Goal: Information Seeking & Learning: Learn about a topic

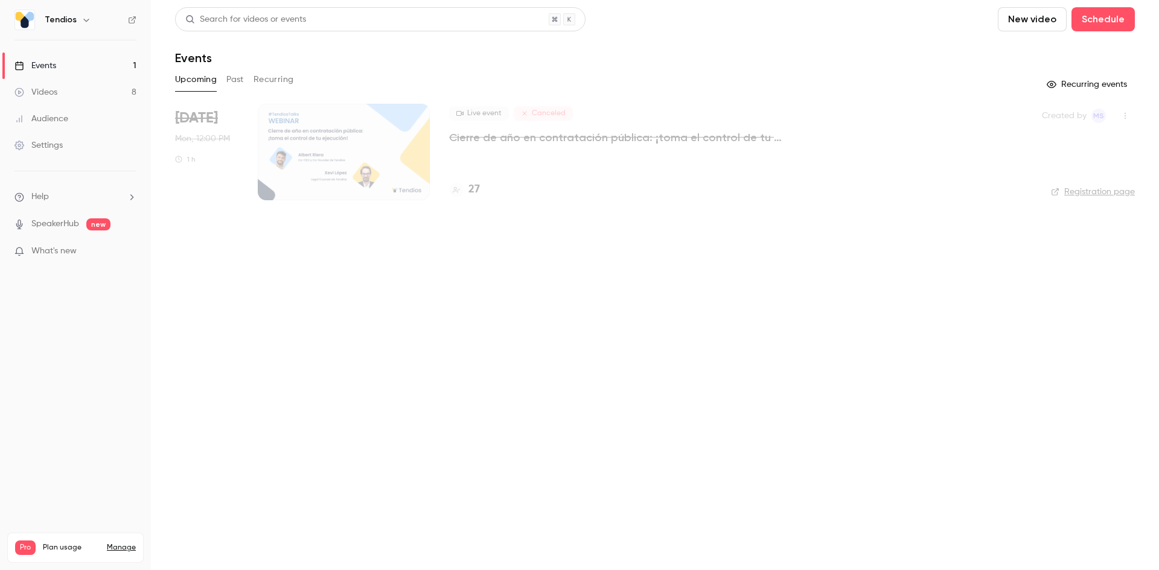
click at [240, 81] on button "Past" at bounding box center [235, 79] width 18 height 19
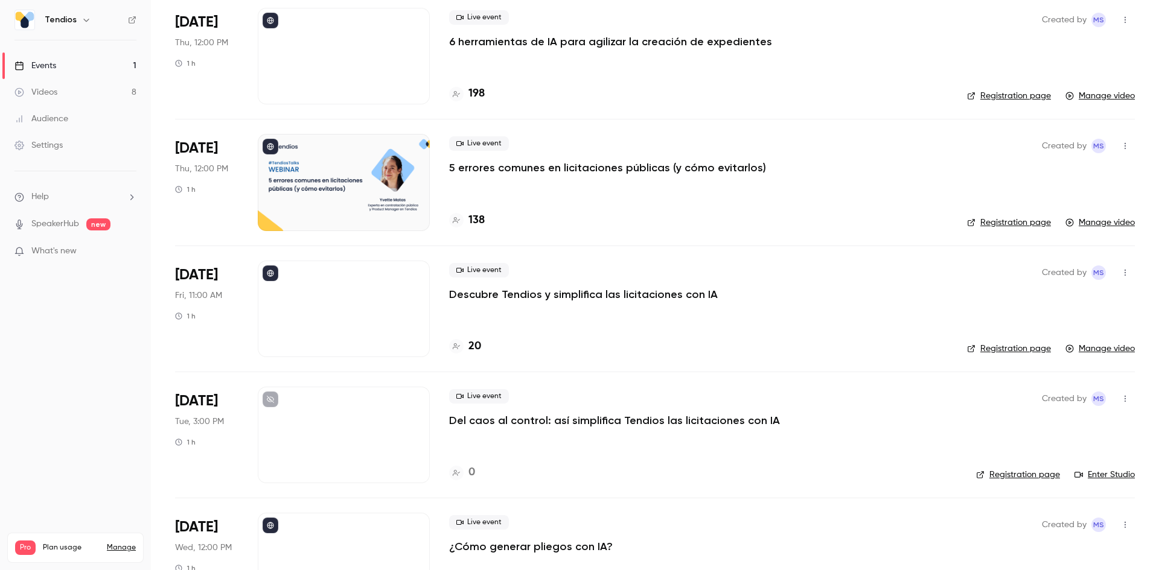
scroll to position [483, 0]
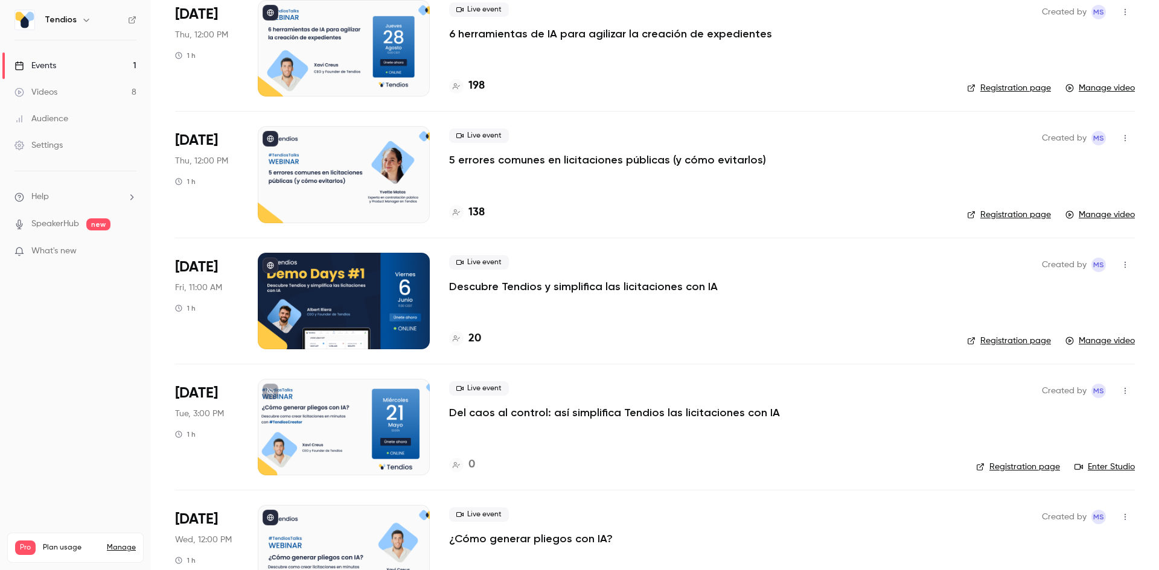
drag, startPoint x: 448, startPoint y: 158, endPoint x: 775, endPoint y: 168, distance: 326.7
click at [775, 168] on li "[DATE] Thu, 12:00 PM 1 h Live event 5 errores comunes en licitaciones públicas …" at bounding box center [655, 174] width 960 height 126
copy p "5 errores comunes en licitaciones públicas (y cómo evitarlos)"
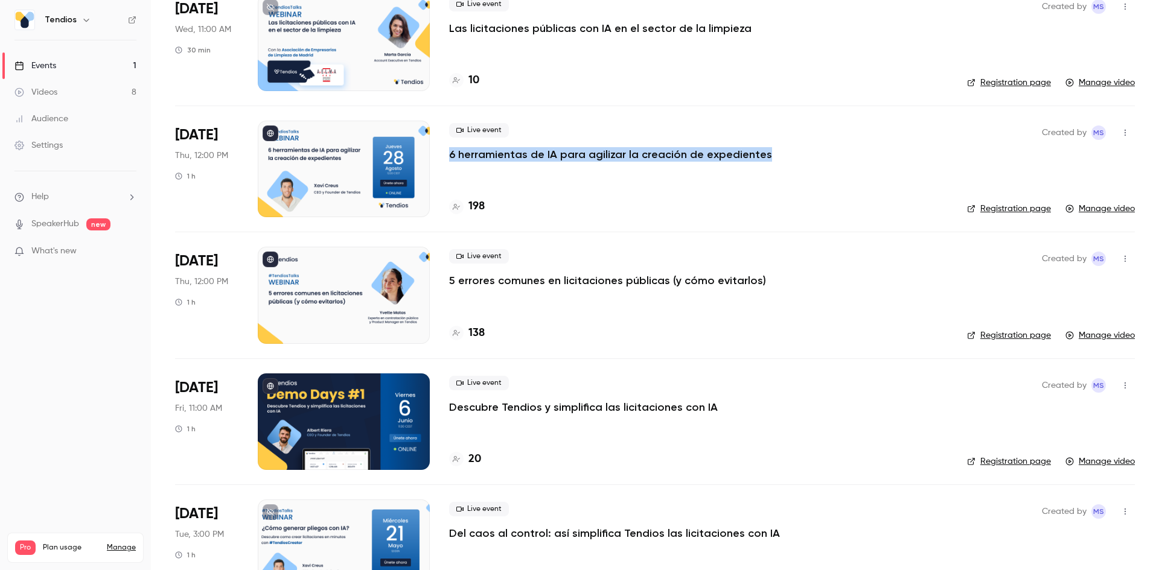
drag, startPoint x: 443, startPoint y: 157, endPoint x: 805, endPoint y: 156, distance: 362.1
click at [805, 156] on li "[DATE] Thu, 12:00 PM 1 h Live event 6 herramientas de IA para agilizar la creac…" at bounding box center [655, 169] width 960 height 126
copy p "6 herramientas de IA para agilizar la creación de expedientes"
click at [121, 95] on link "Videos 8" at bounding box center [75, 92] width 151 height 27
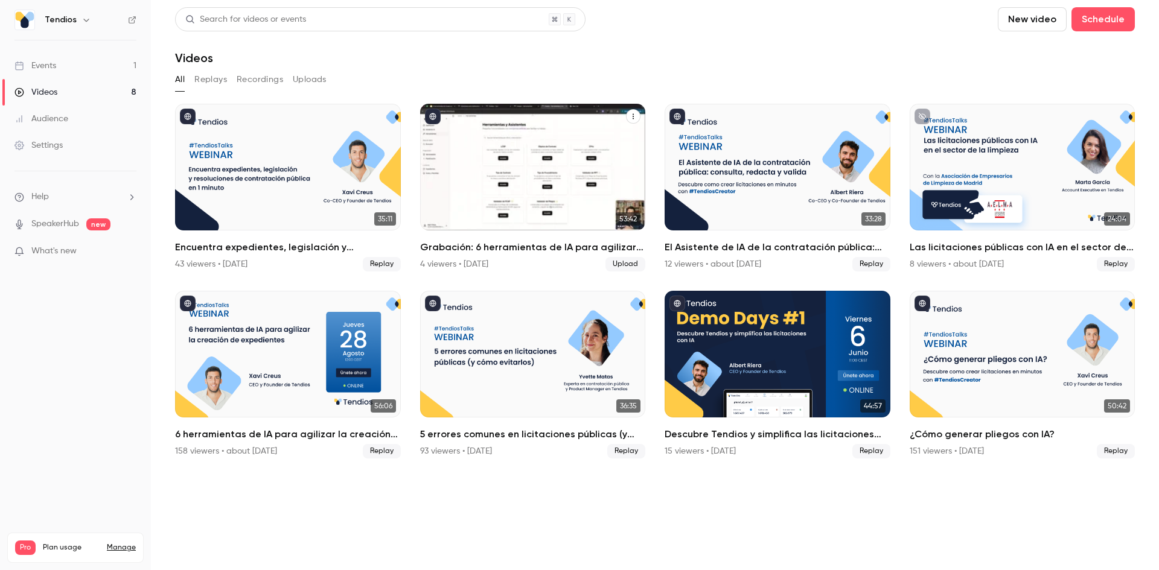
click at [443, 243] on h2 "Grabación: 6 herramientas de IA para agilizar la creación de expedientes" at bounding box center [533, 247] width 226 height 14
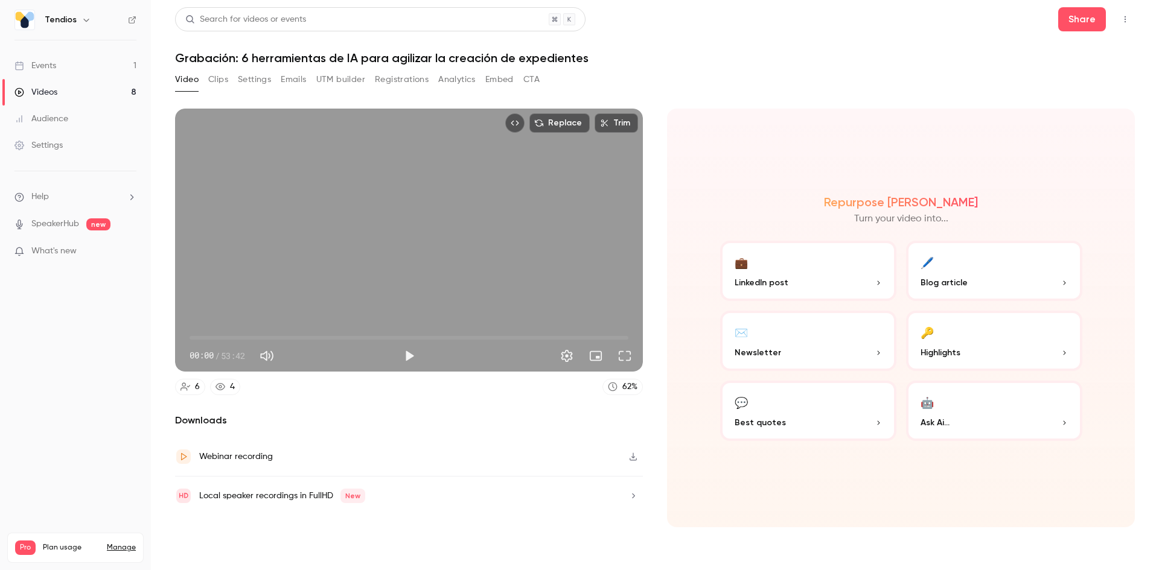
click at [275, 55] on h1 "Grabación: 6 herramientas de IA para agilizar la creación de expedientes" at bounding box center [655, 58] width 960 height 14
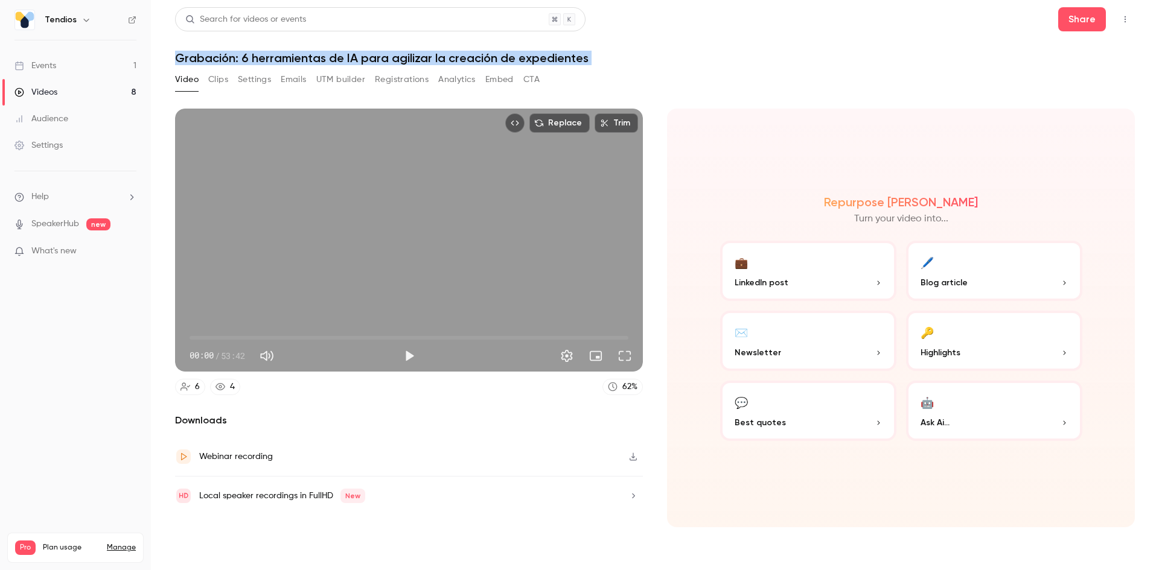
click at [275, 55] on h1 "Grabación: 6 herramientas de IA para agilizar la creación de expedientes" at bounding box center [655, 58] width 960 height 14
copy div "Grabación: 6 herramientas de IA para agilizar la creación de expedientes Video …"
click at [39, 66] on div "Events" at bounding box center [35, 66] width 42 height 12
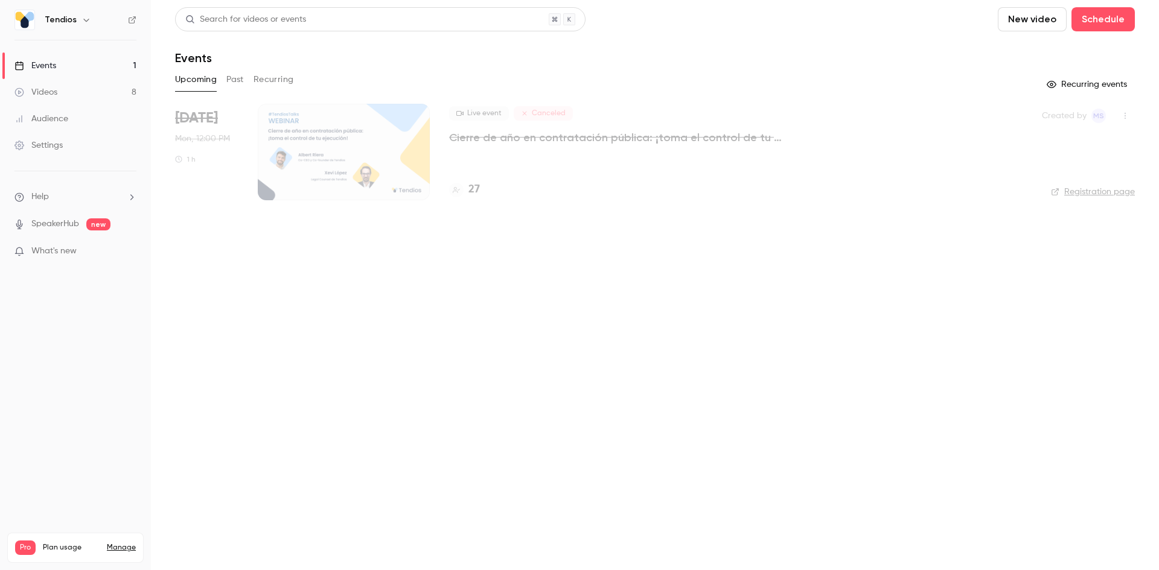
click at [230, 78] on button "Past" at bounding box center [235, 79] width 18 height 19
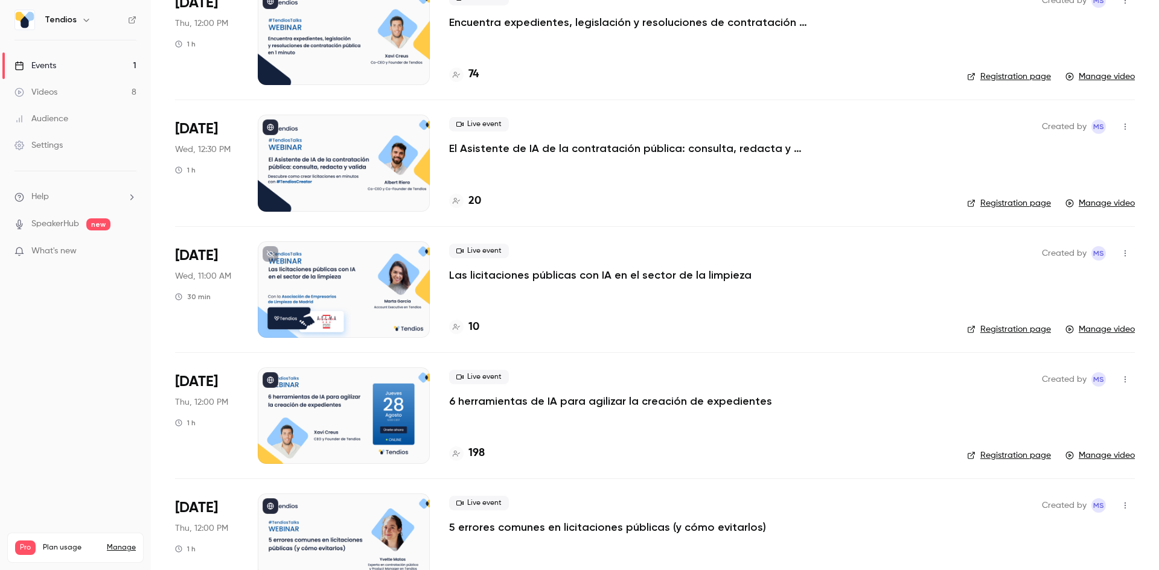
scroll to position [121, 0]
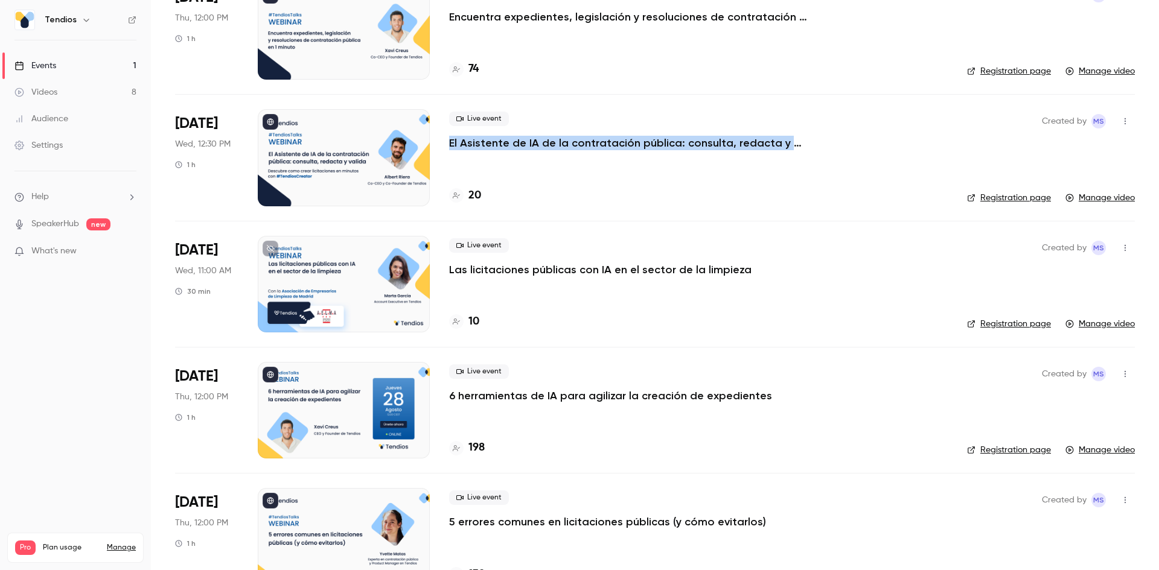
drag, startPoint x: 442, startPoint y: 139, endPoint x: 918, endPoint y: 156, distance: 475.9
click at [918, 156] on li "[DATE] Wed, 12:30 PM 1 h Live event El Asistente de IA de la contratación públi…" at bounding box center [655, 157] width 960 height 126
copy p "El Asistente de IA de la contratación pública: consulta, redacta y valida."
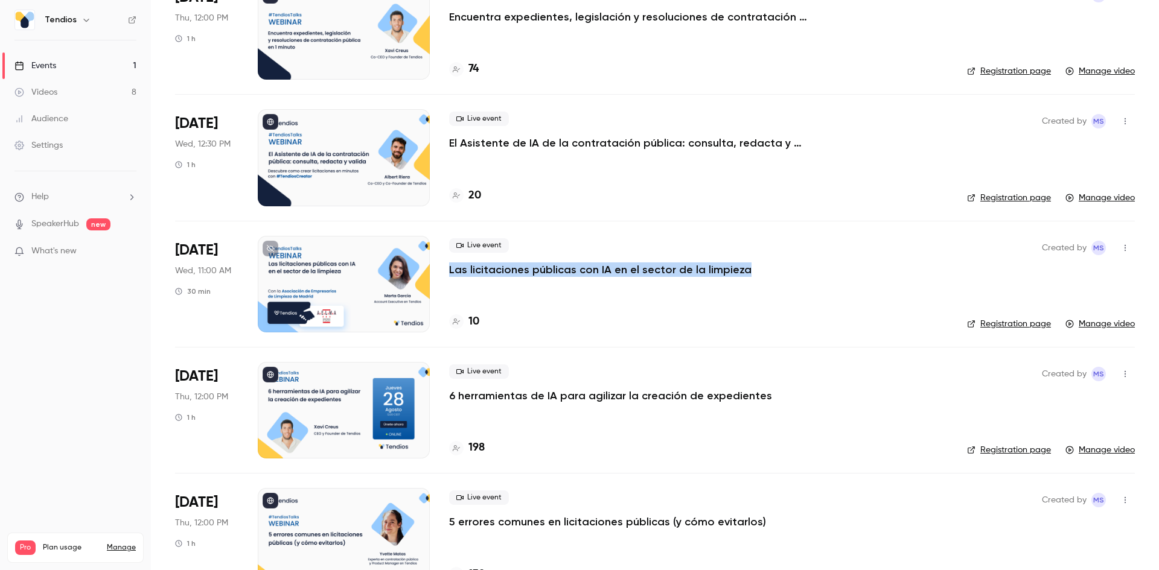
drag, startPoint x: 447, startPoint y: 269, endPoint x: 748, endPoint y: 268, distance: 301.2
click at [751, 268] on li "[DATE] Wed, 11:00 AM 30 min Live event Las licitaciones públicas con IA en el s…" at bounding box center [655, 284] width 960 height 126
copy p "Las licitaciones públicas con IA en el sector de la limpieza"
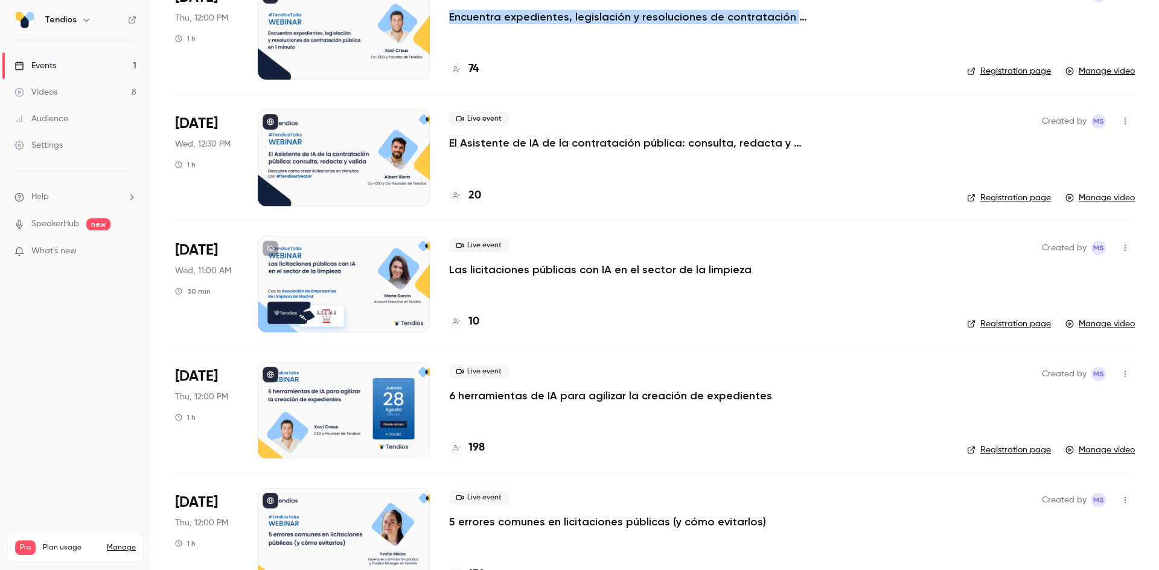
drag, startPoint x: 443, startPoint y: 15, endPoint x: 728, endPoint y: 33, distance: 286.0
click at [728, 33] on li "[DATE] Thu, 12:00 PM 1 h Live event Encuentra expedientes, legislación y resolu…" at bounding box center [655, 38] width 960 height 111
click at [700, 45] on div "Live event Encuentra expedientes, legislación y resoluciones de contratación pú…" at bounding box center [698, 31] width 499 height 97
click at [642, 21] on p "Encuentra expedientes, legislación y resoluciones de contratación pública en 1 …" at bounding box center [630, 17] width 362 height 14
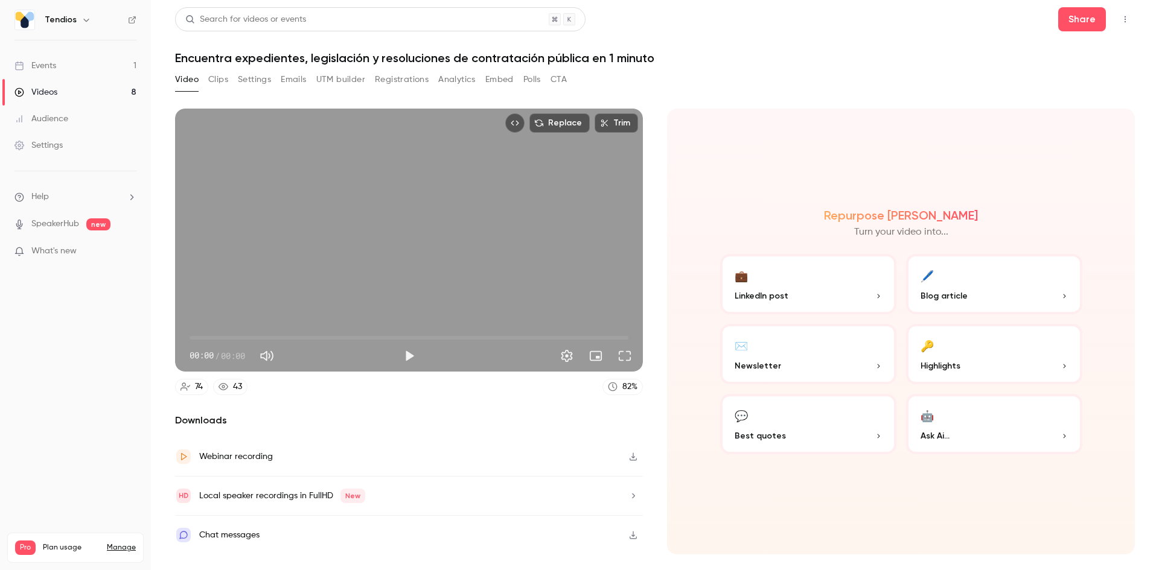
click at [454, 53] on h1 "Encuentra expedientes, legislación y resoluciones de contratación pública en 1 …" at bounding box center [655, 58] width 960 height 14
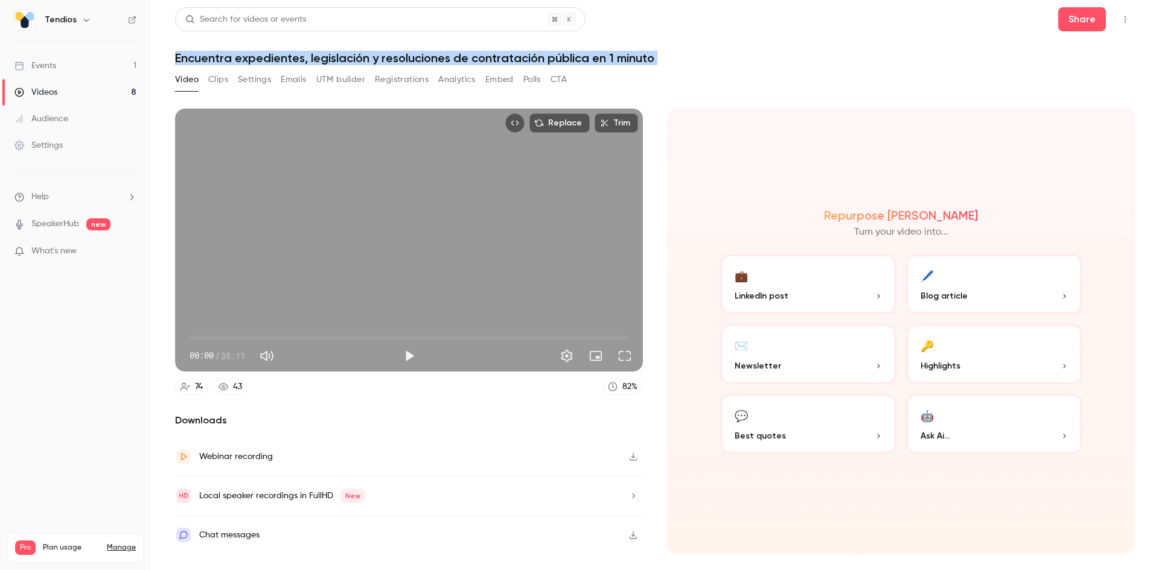
click at [454, 53] on h1 "Encuentra expedientes, legislación y resoluciones de contratación pública en 1 …" at bounding box center [655, 58] width 960 height 14
copy div "Encuentra expedientes, legislación y resoluciones de contratación pública en 1 …"
